Goal: Task Accomplishment & Management: Manage account settings

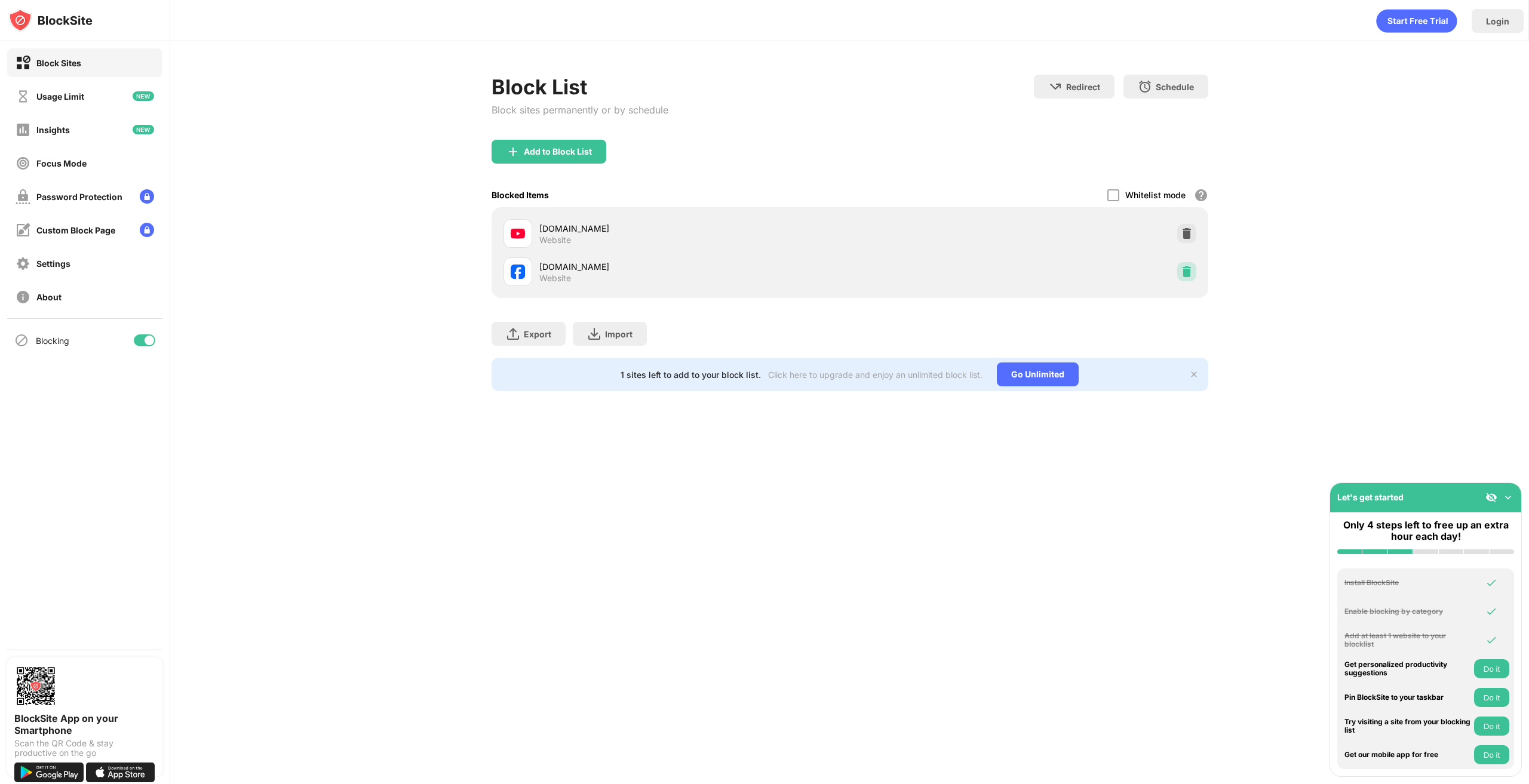
click at [1190, 272] on img at bounding box center [1187, 271] width 12 height 12
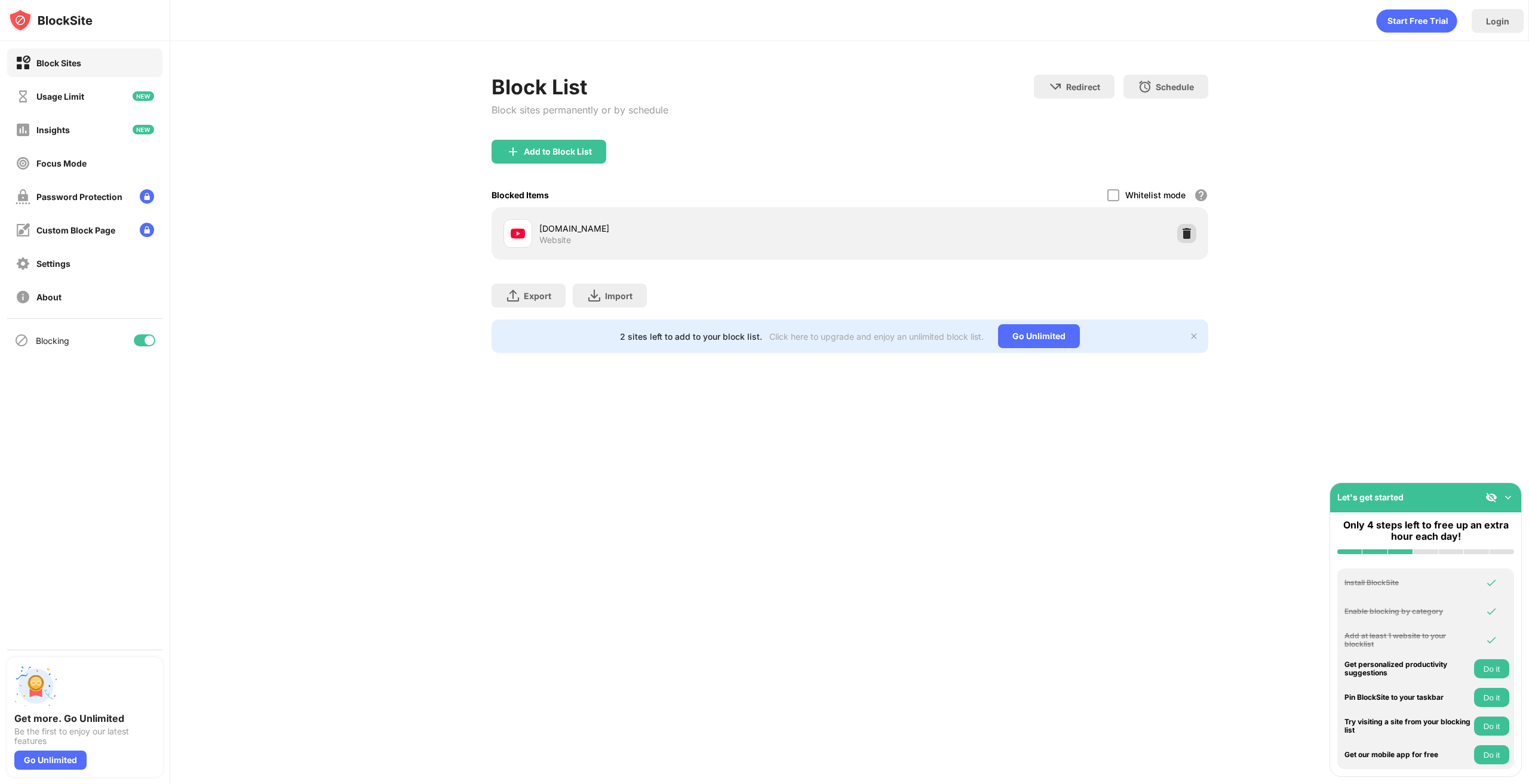
click at [1190, 234] on img at bounding box center [1187, 233] width 12 height 12
